Goal: Task Accomplishment & Management: Manage account settings

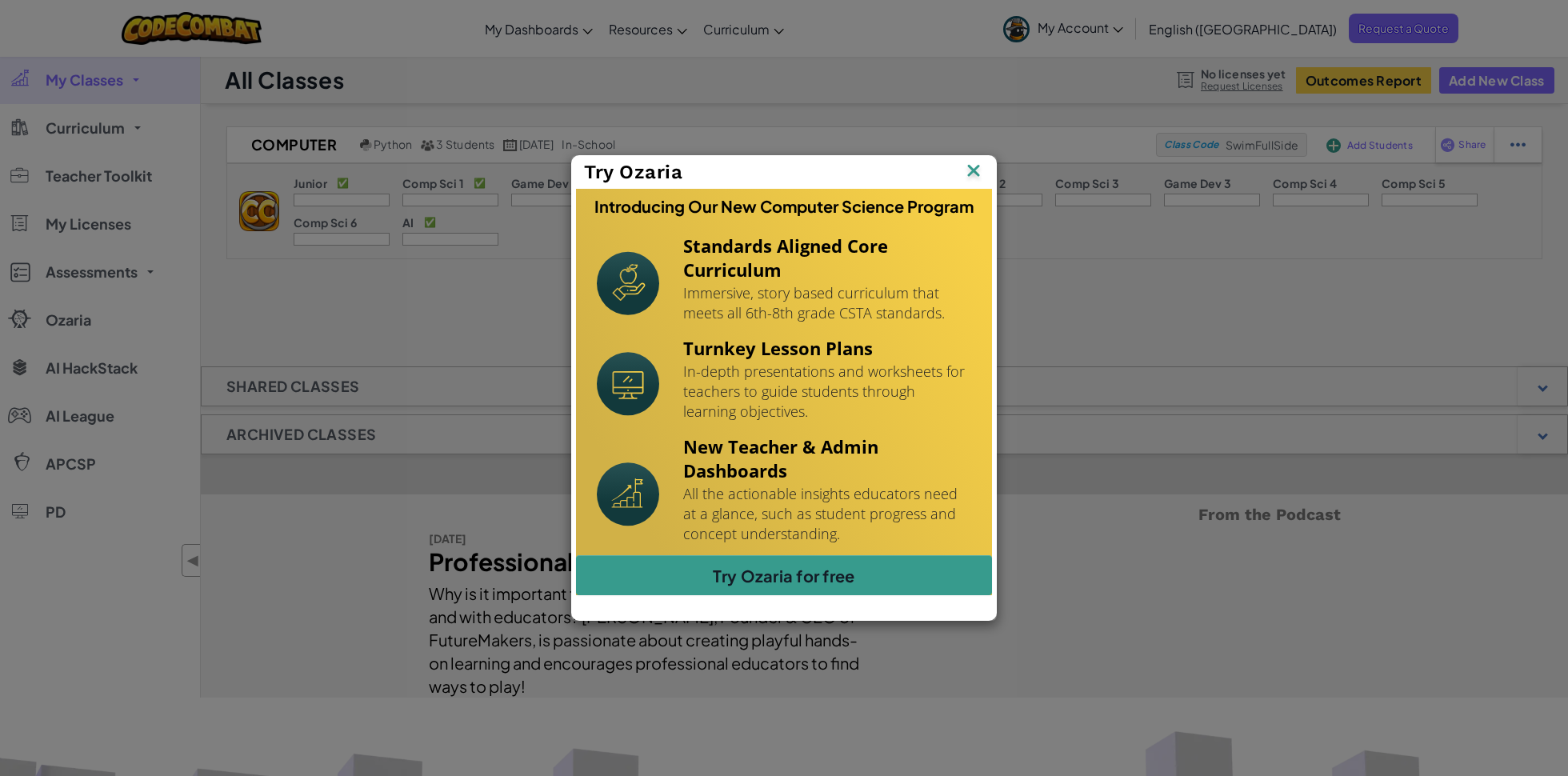
drag, startPoint x: 840, startPoint y: 545, endPoint x: 845, endPoint y: 568, distance: 23.5
click at [840, 545] on div "New Teacher & Admin Dashboards All the actionable insights educators need at a …" at bounding box center [827, 493] width 288 height 122
click at [847, 579] on link "Try Ozaria for free" at bounding box center [784, 574] width 416 height 40
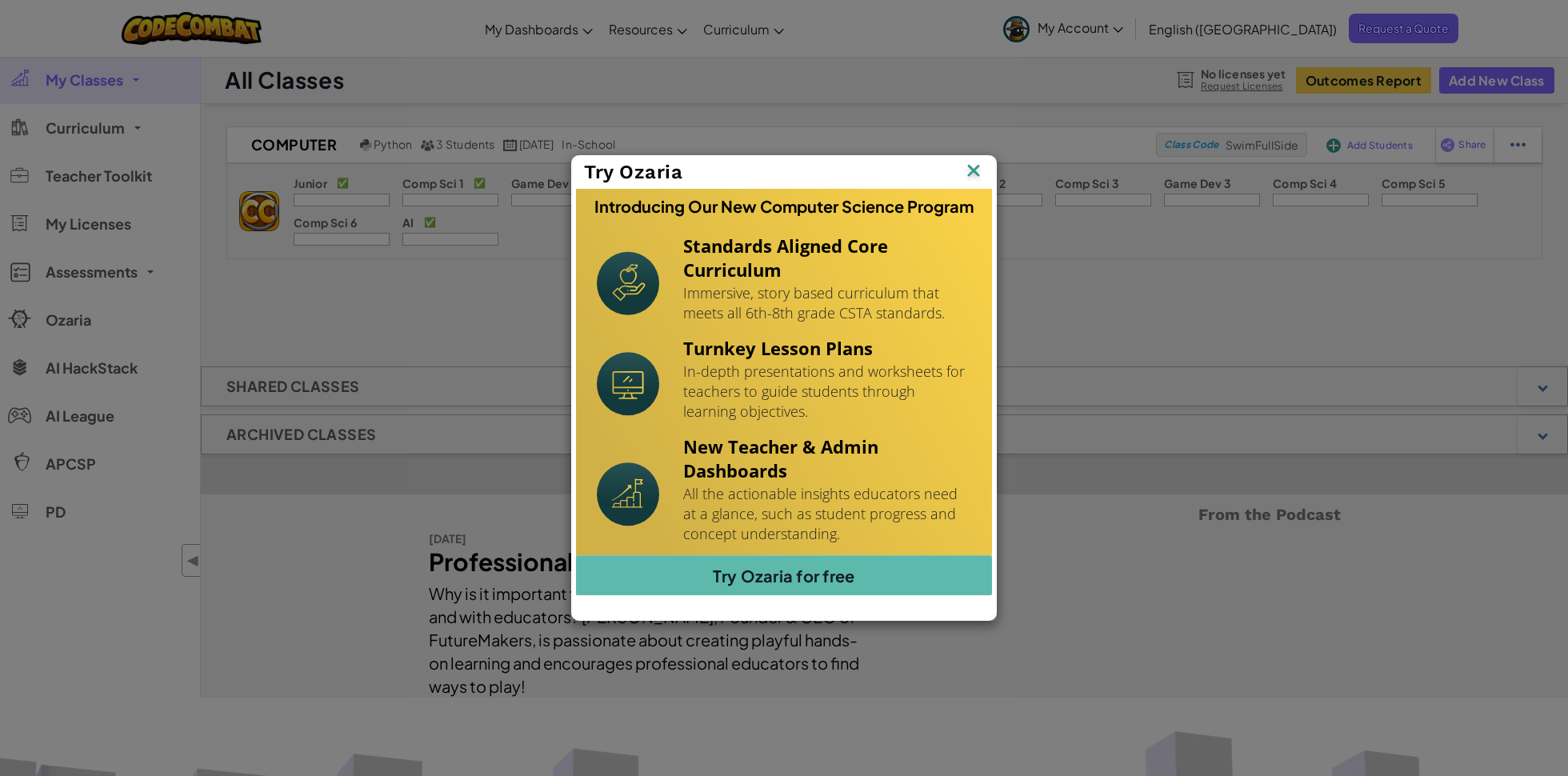
click at [0, 0] on img at bounding box center [0, 0] width 0 height 0
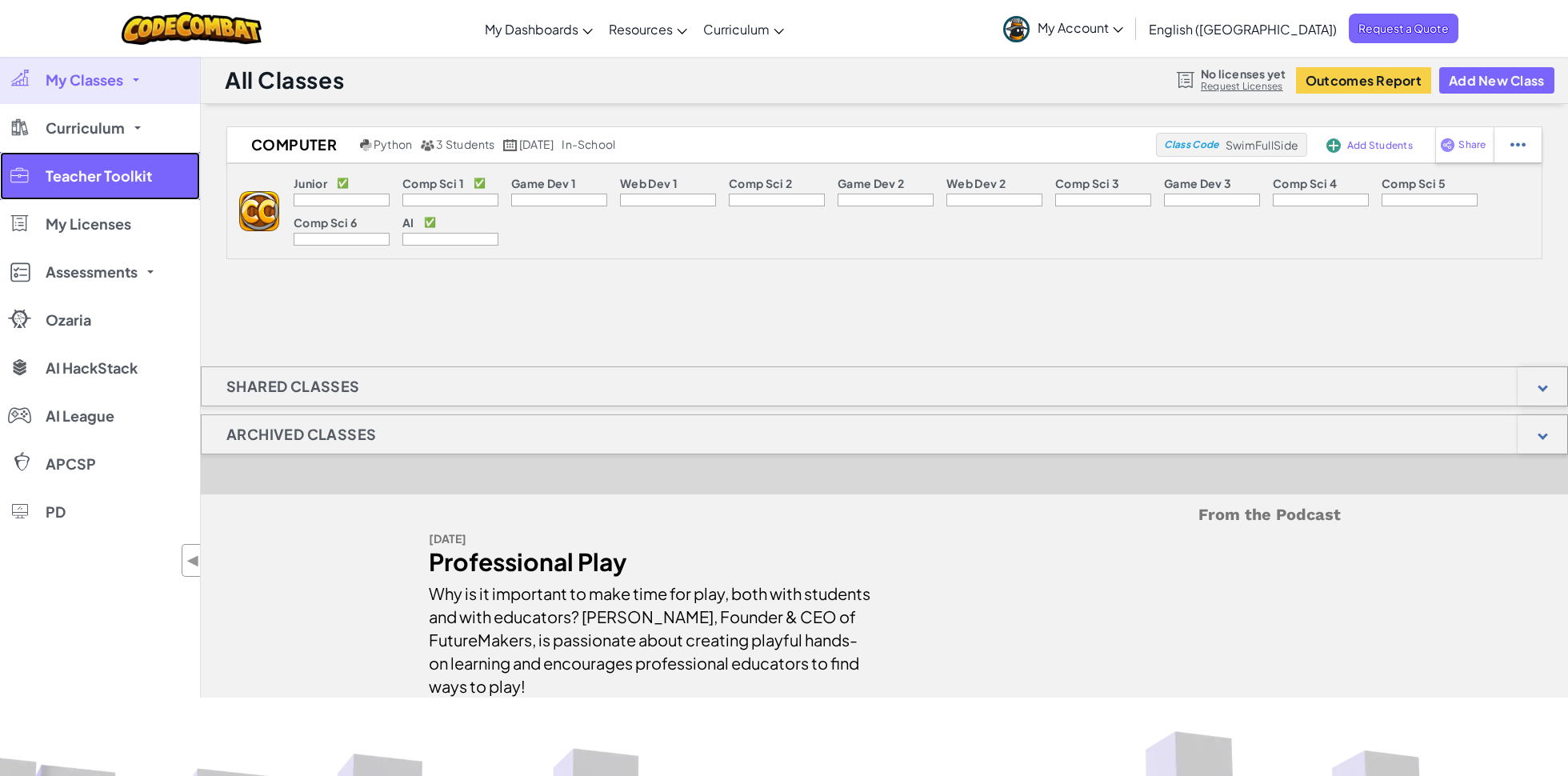
click at [125, 185] on link "Teacher Toolkit" at bounding box center [100, 176] width 200 height 48
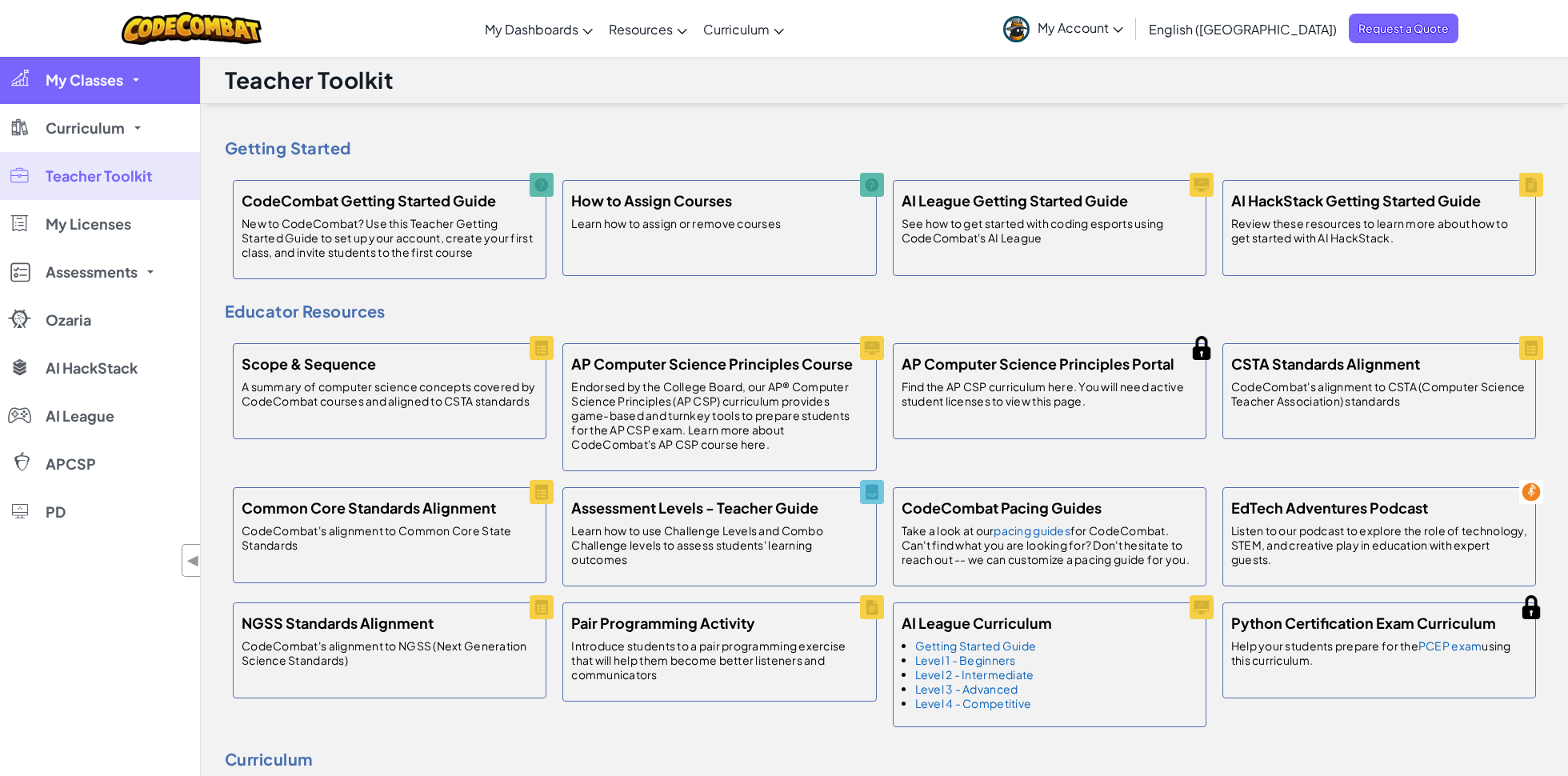
click at [127, 85] on link "My Classes" at bounding box center [100, 79] width 200 height 48
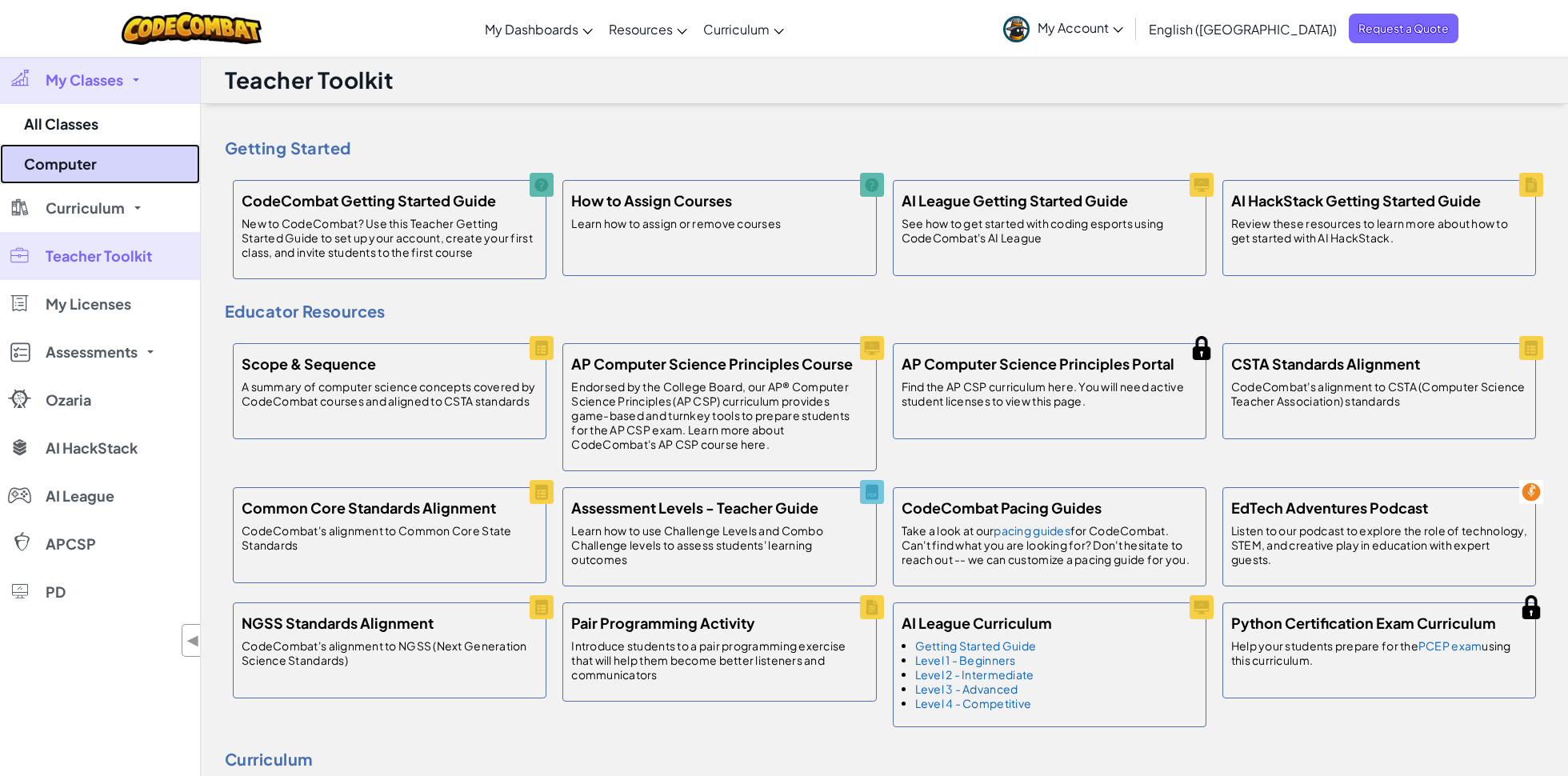
click at [114, 155] on link "Computer" at bounding box center [100, 163] width 200 height 40
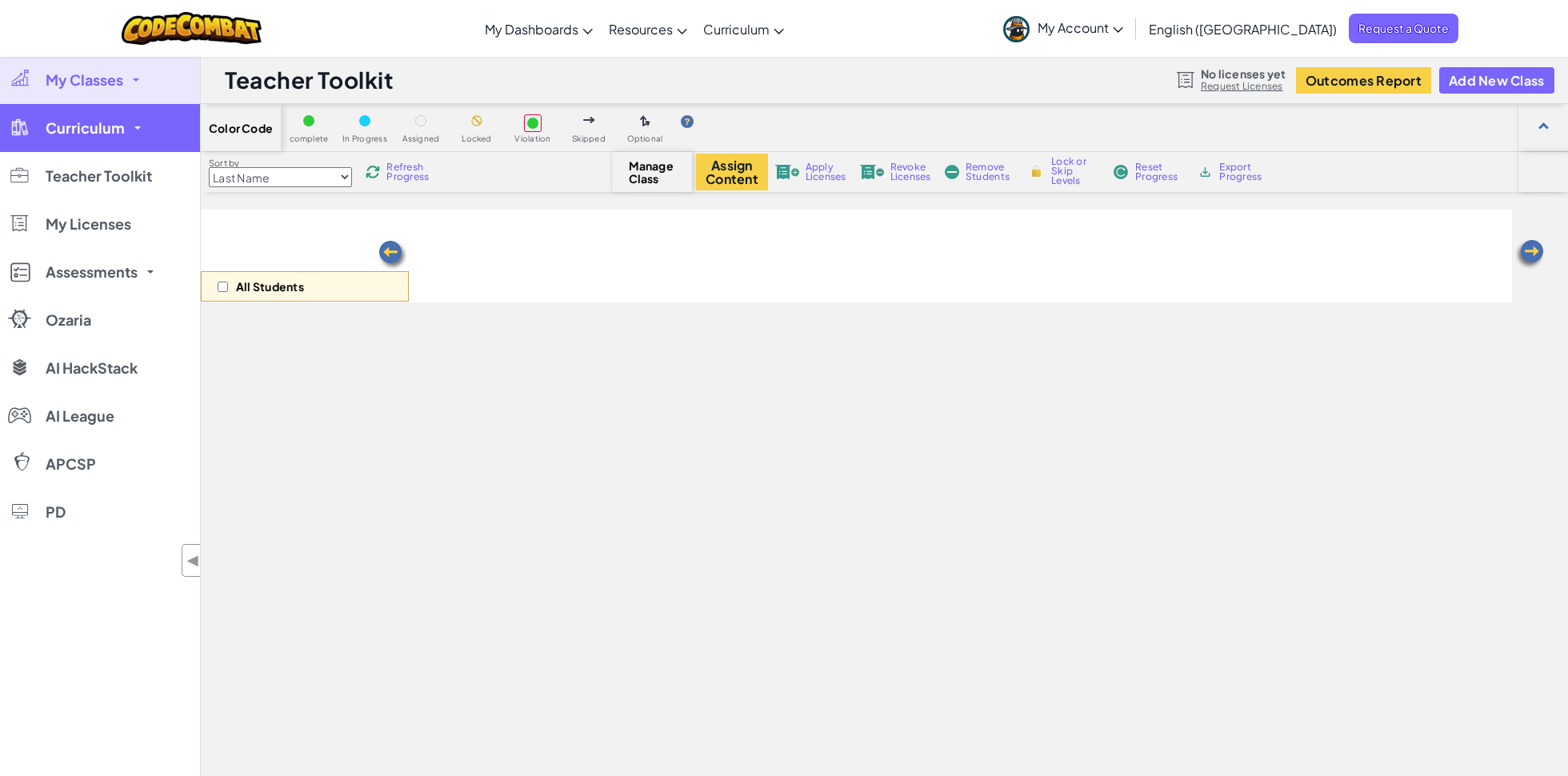
select select "560f1a9f22961295f9427742"
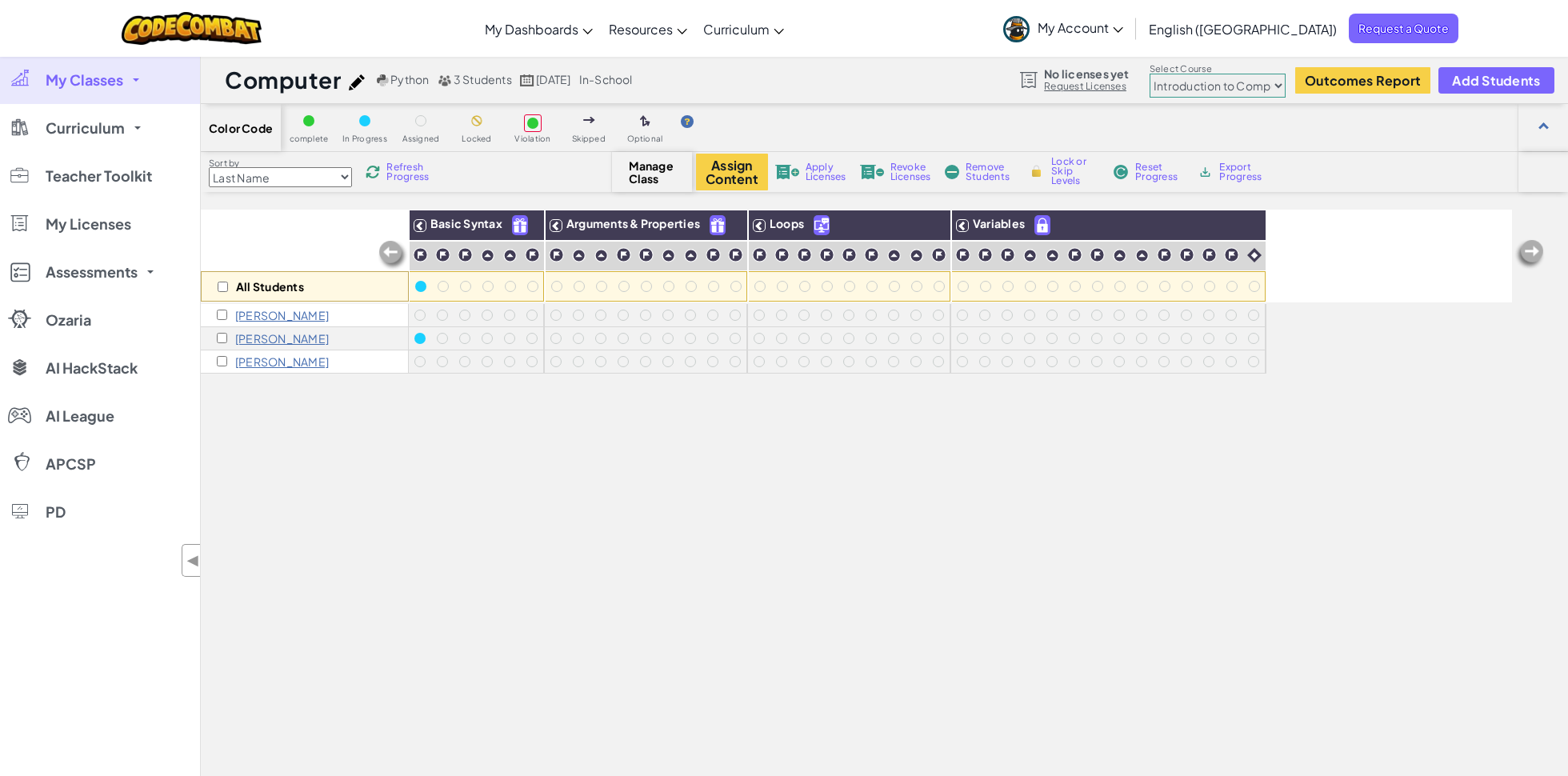
click at [899, 168] on span "Revoke Licenses" at bounding box center [911, 172] width 41 height 19
click at [217, 367] on div "[PERSON_NAME]" at bounding box center [273, 361] width 112 height 13
click at [217, 365] on input "checkbox" at bounding box center [222, 361] width 10 height 10
checkbox input "true"
click at [1065, 180] on span "Lock or Skip Levels" at bounding box center [1074, 171] width 47 height 29
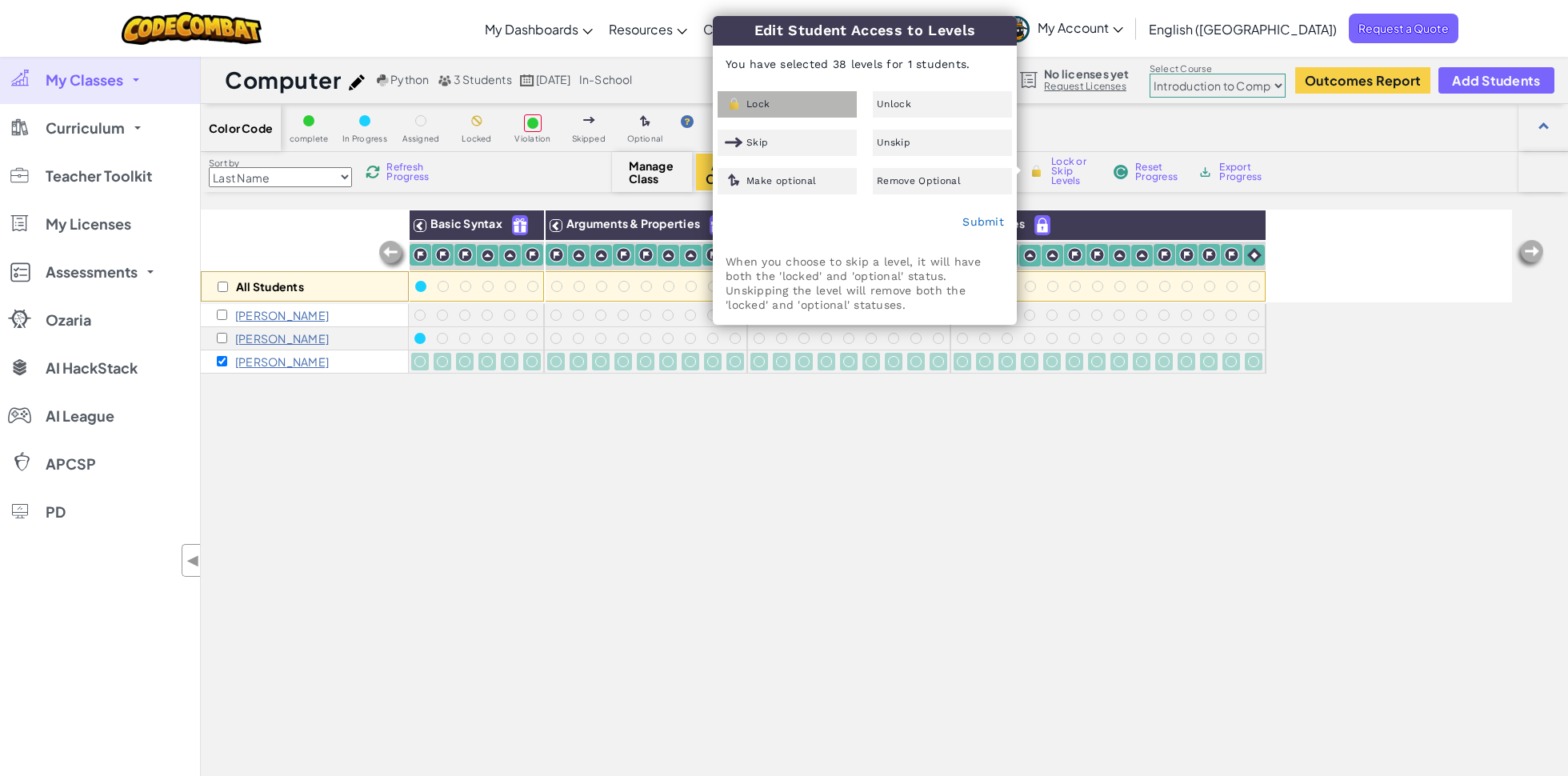
click at [809, 109] on div "Lock" at bounding box center [787, 104] width 139 height 26
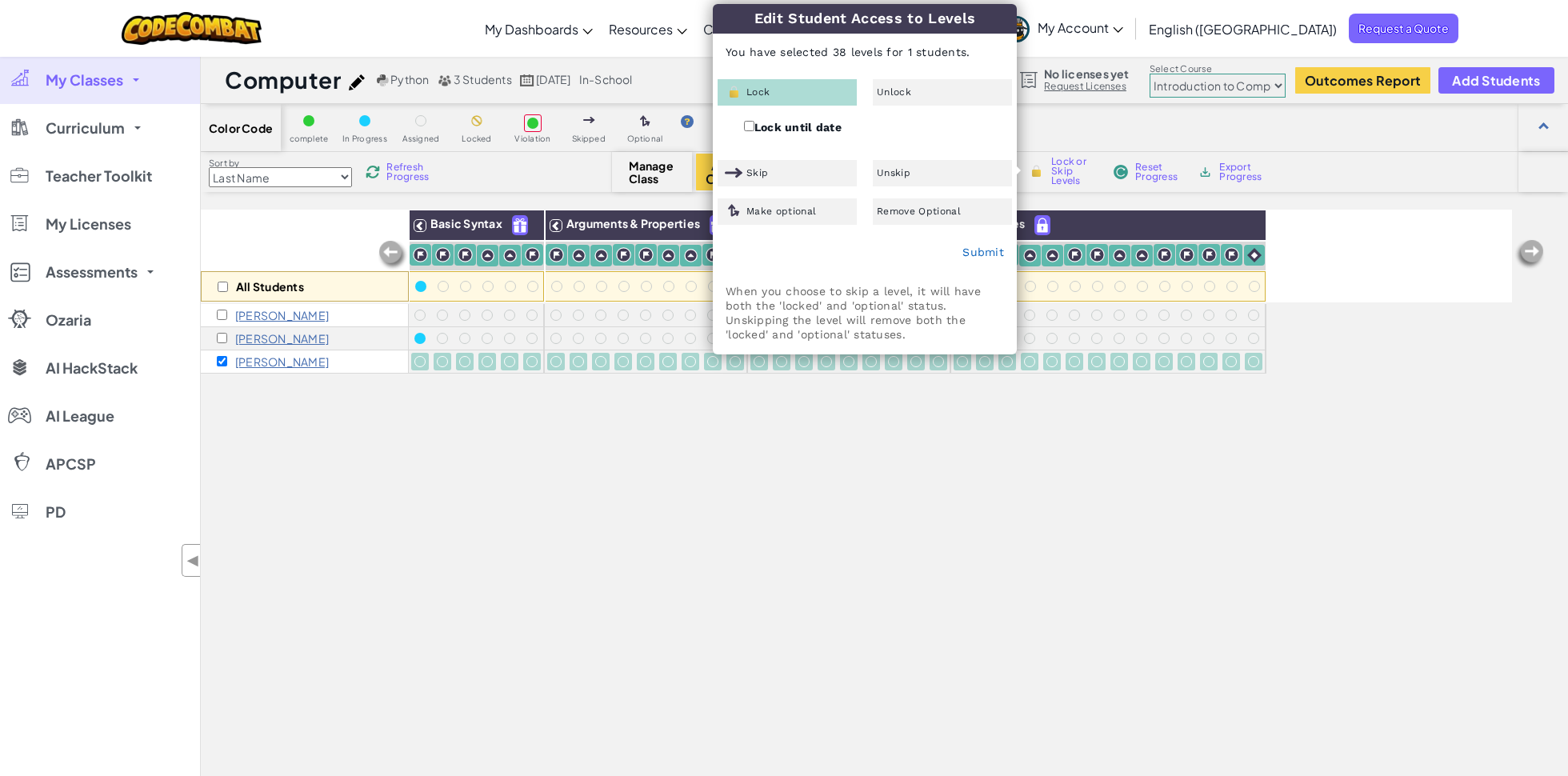
click at [802, 126] on label "Lock until date" at bounding box center [793, 127] width 97 height 19
click at [754, 126] on input "Lock until date" at bounding box center [749, 126] width 10 height 10
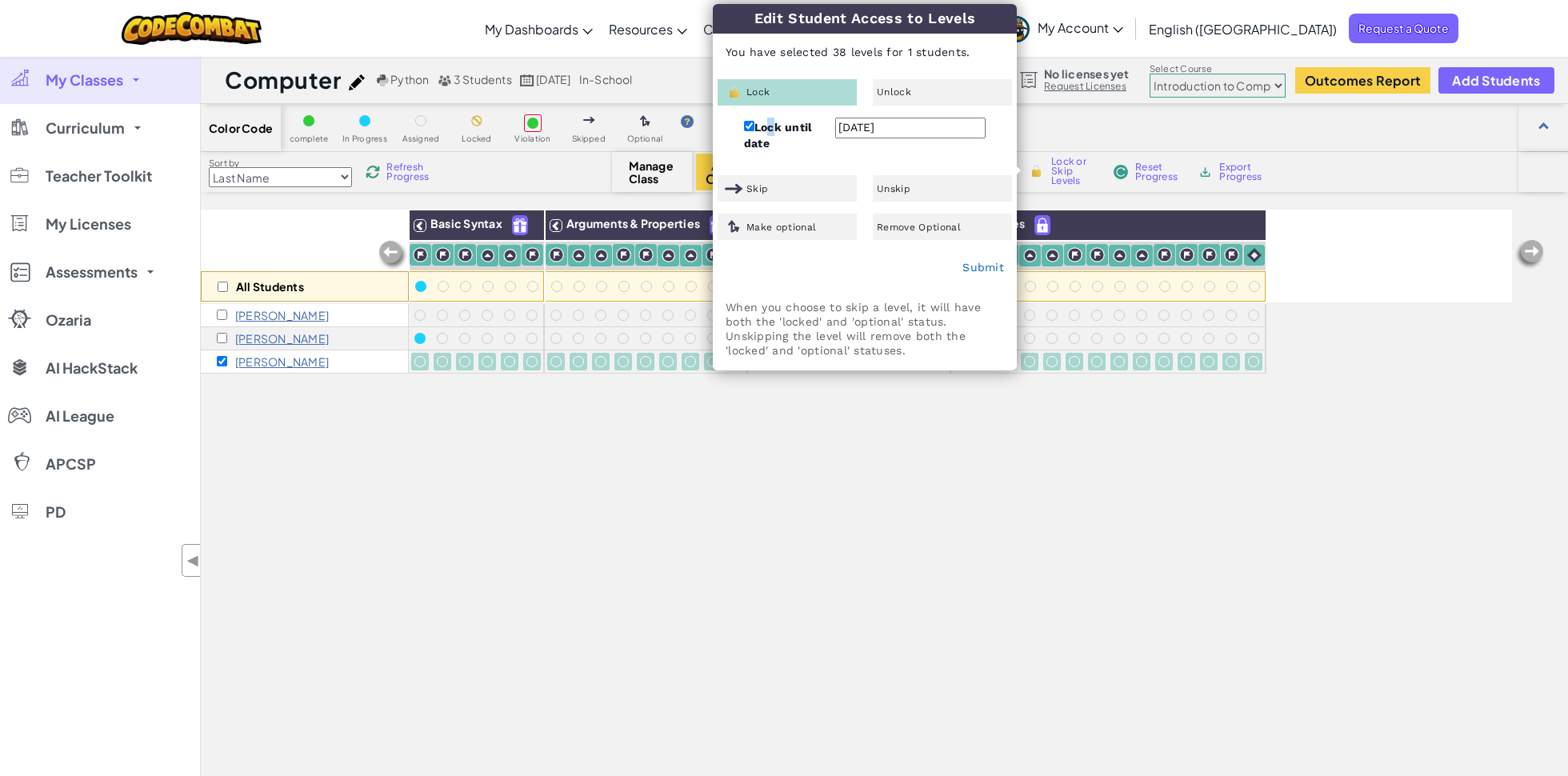
click at [766, 124] on label "Lock until date" at bounding box center [789, 134] width 91 height 33
click at [864, 253] on div "Submit" at bounding box center [865, 267] width 303 height 40
click at [741, 123] on div "Lock Unlock Lock until date [DATE] < [DATE] > Sun Mon Tue Wed Thu Fri Sat 1 2 3…" at bounding box center [865, 160] width 303 height 161
click at [754, 126] on label "Lock until date" at bounding box center [789, 134] width 91 height 33
click at [754, 126] on input "Lock until date" at bounding box center [749, 126] width 10 height 10
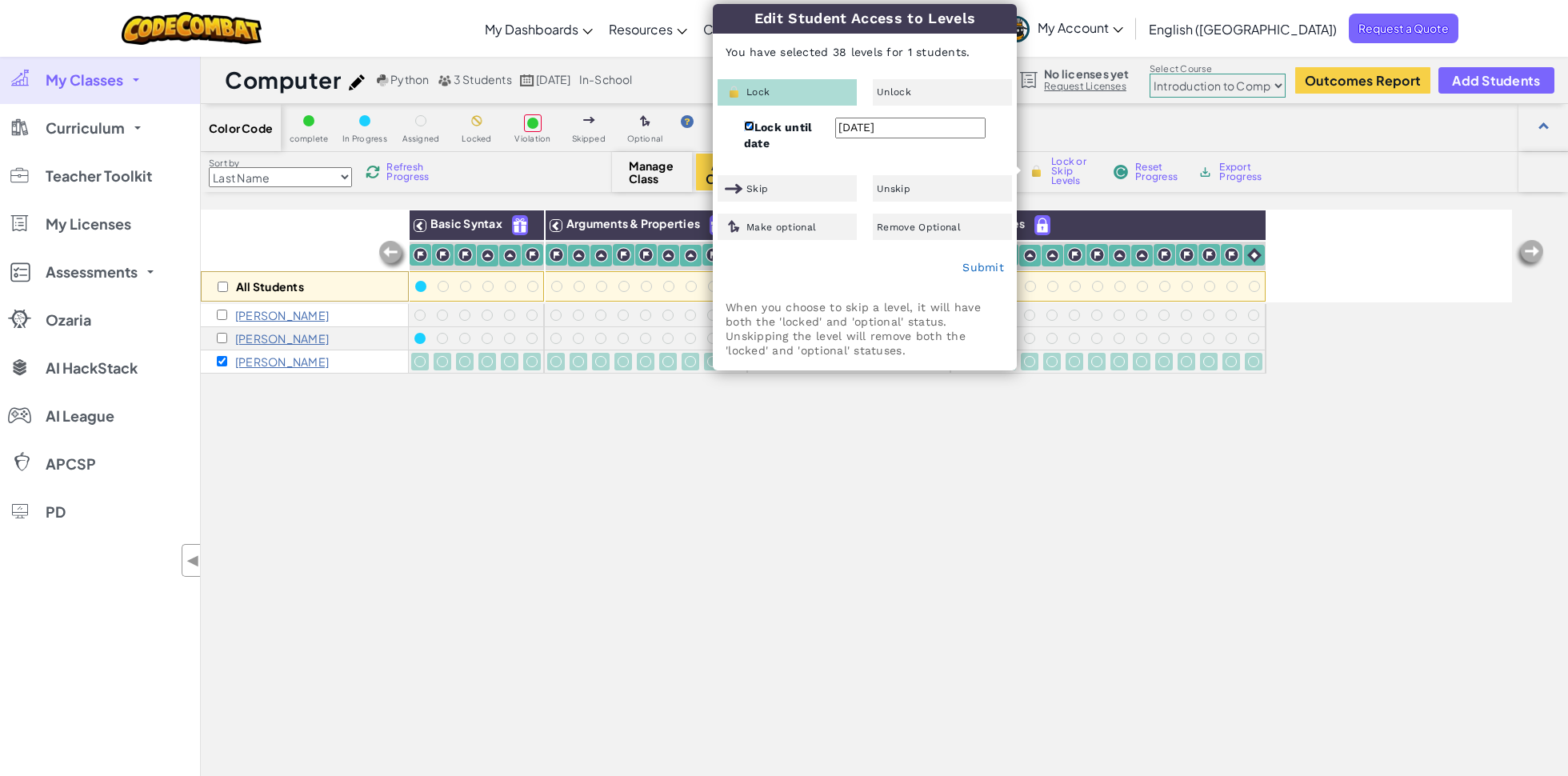
checkbox input "false"
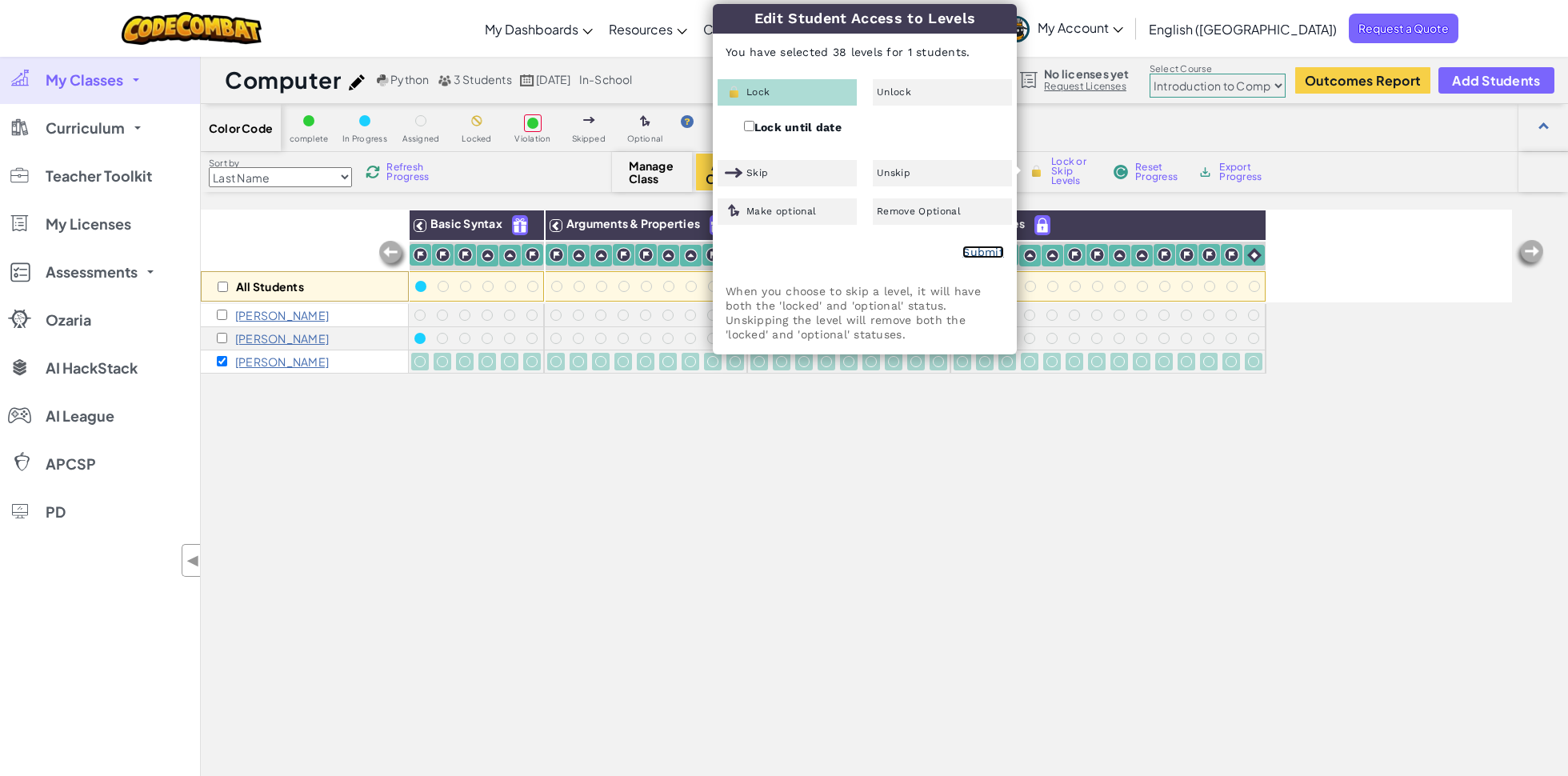
click at [970, 250] on link "Submit" at bounding box center [983, 251] width 42 height 13
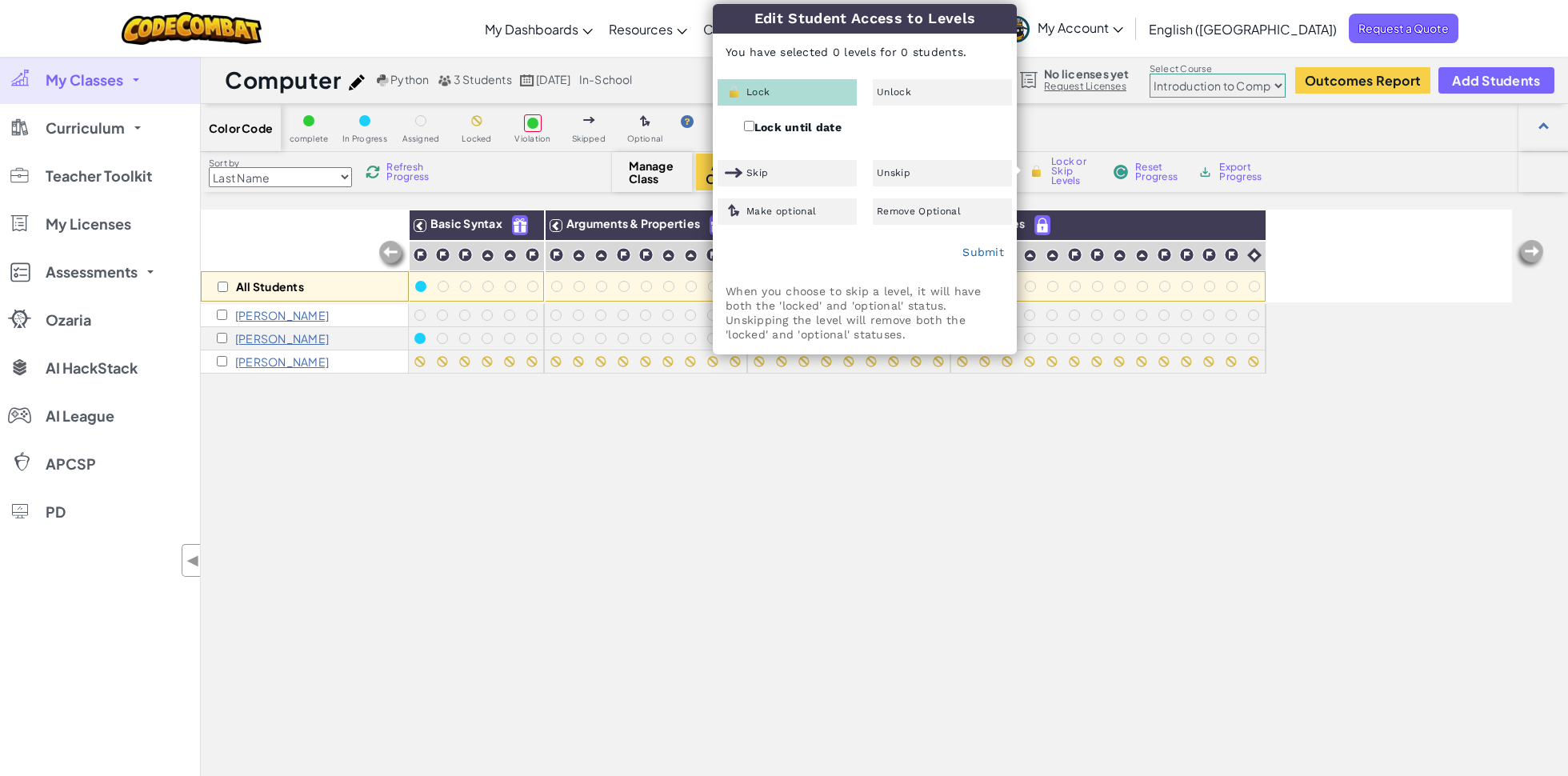
click at [657, 458] on div "All Students Basic Syntax Arguments & Properties Loops Variables Hailey H [PERS…" at bounding box center [857, 557] width 1312 height 696
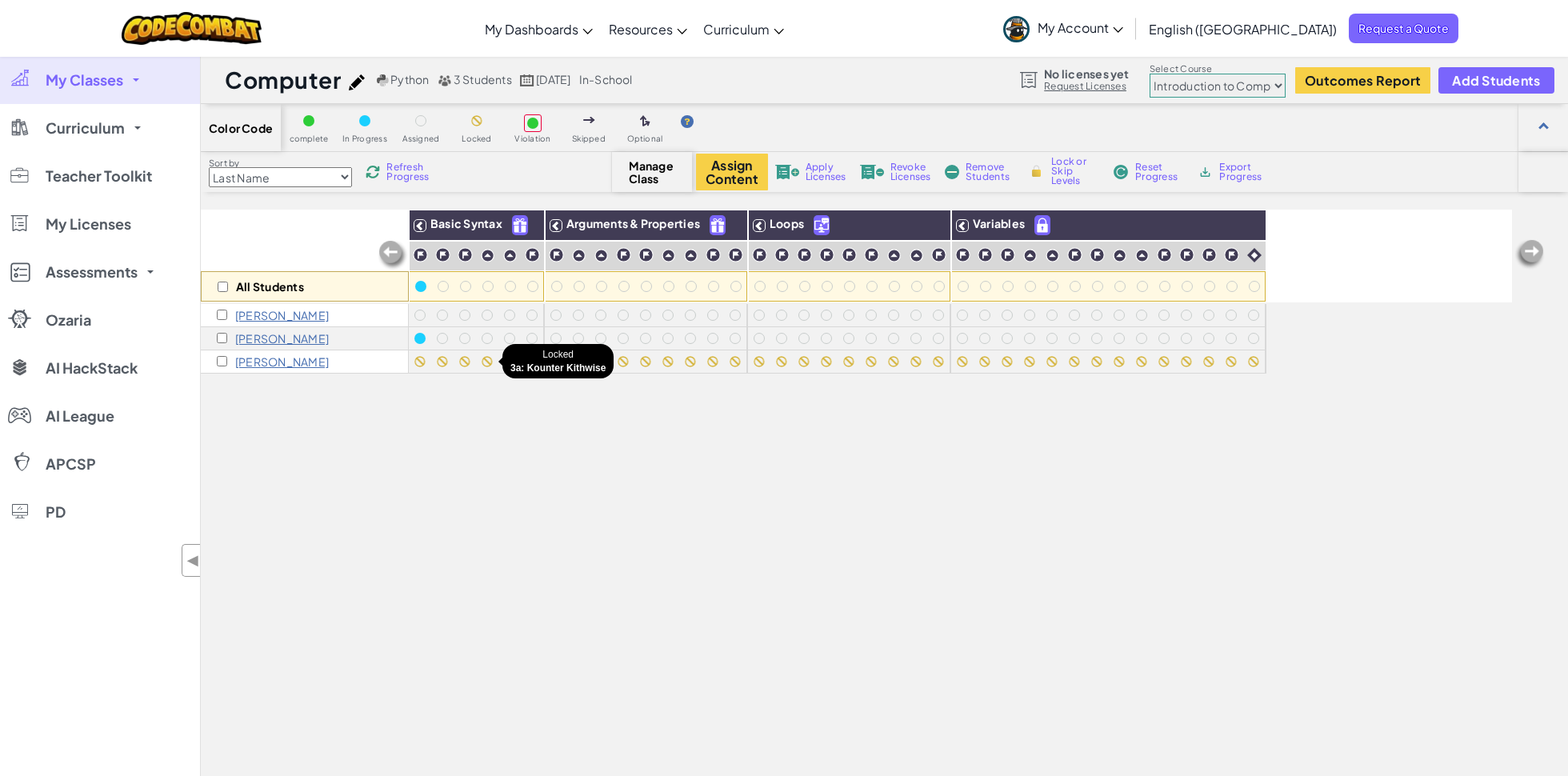
click at [492, 362] on div at bounding box center [487, 362] width 18 height 18
click at [906, 176] on span "Revoke Licenses" at bounding box center [911, 172] width 41 height 19
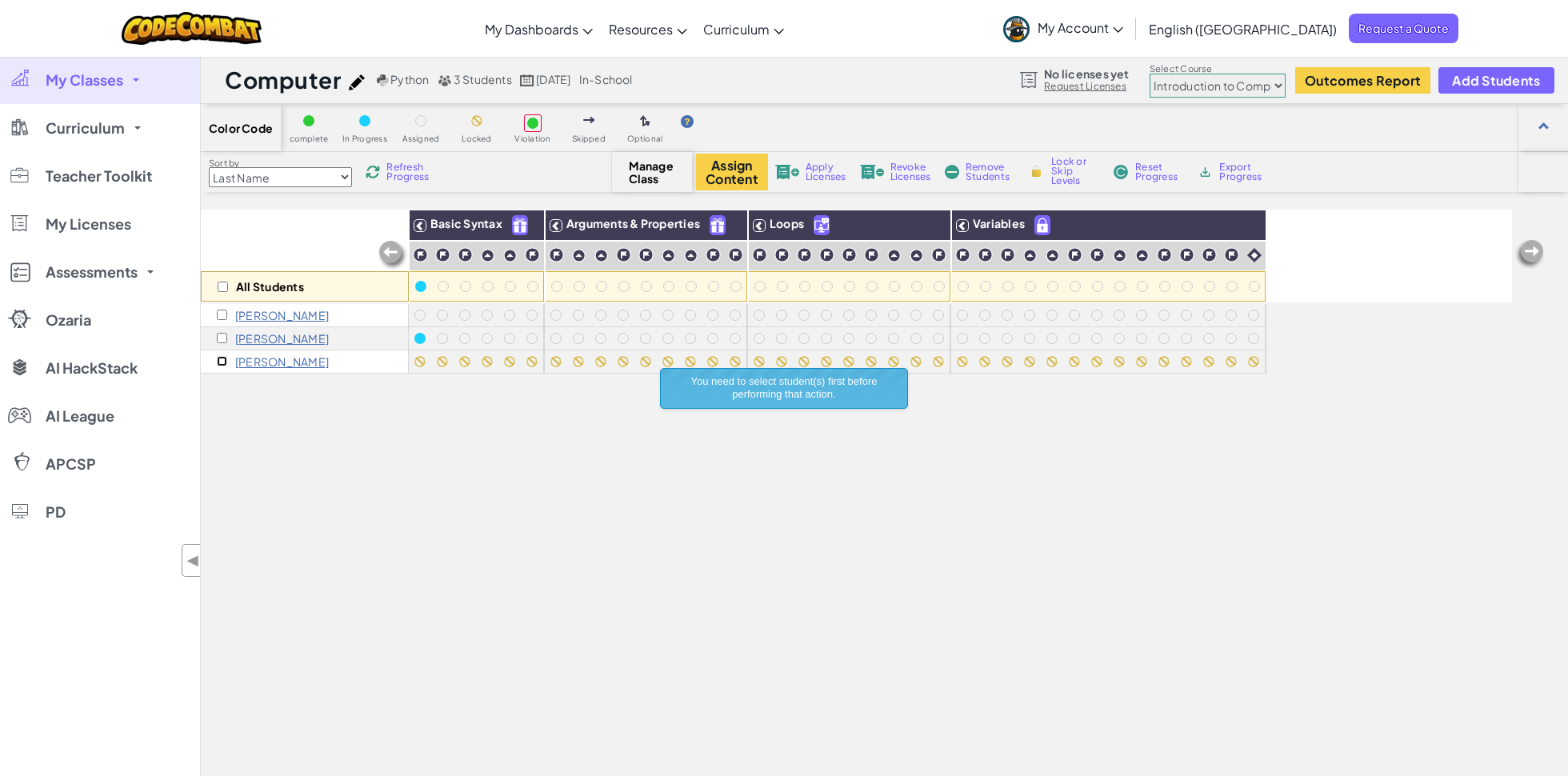
click at [221, 357] on input "checkbox" at bounding box center [222, 361] width 10 height 10
checkbox input "true"
click at [875, 155] on div "Assign Content Apply Licenses Revoke Licenses Remove Students Lock or Skip Leve…" at bounding box center [976, 172] width 560 height 37
click at [875, 167] on img at bounding box center [872, 172] width 24 height 15
